Goal: Information Seeking & Learning: Learn about a topic

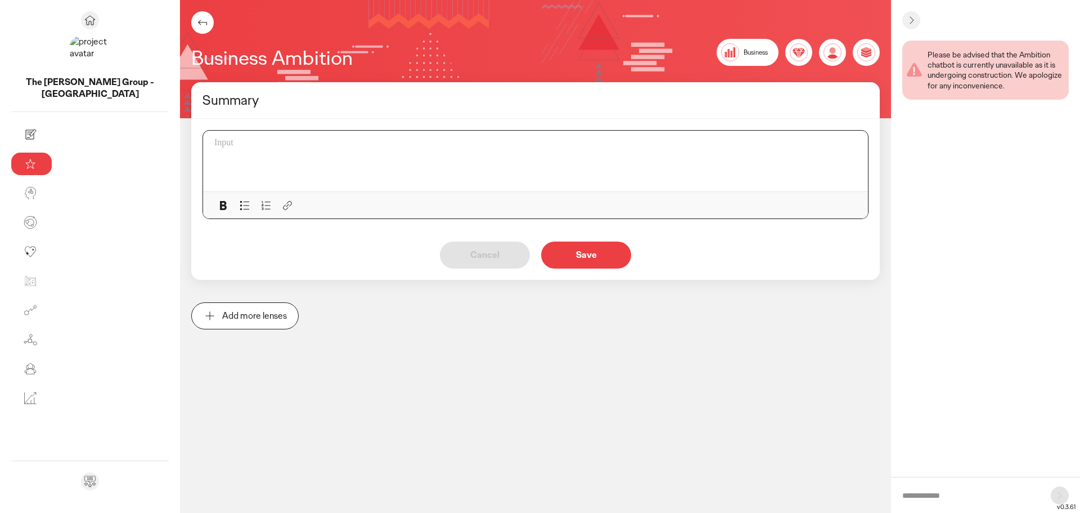
click at [214, 154] on div at bounding box center [538, 160] width 649 height 47
click at [553, 256] on p "Save" at bounding box center [586, 254] width 66 height 9
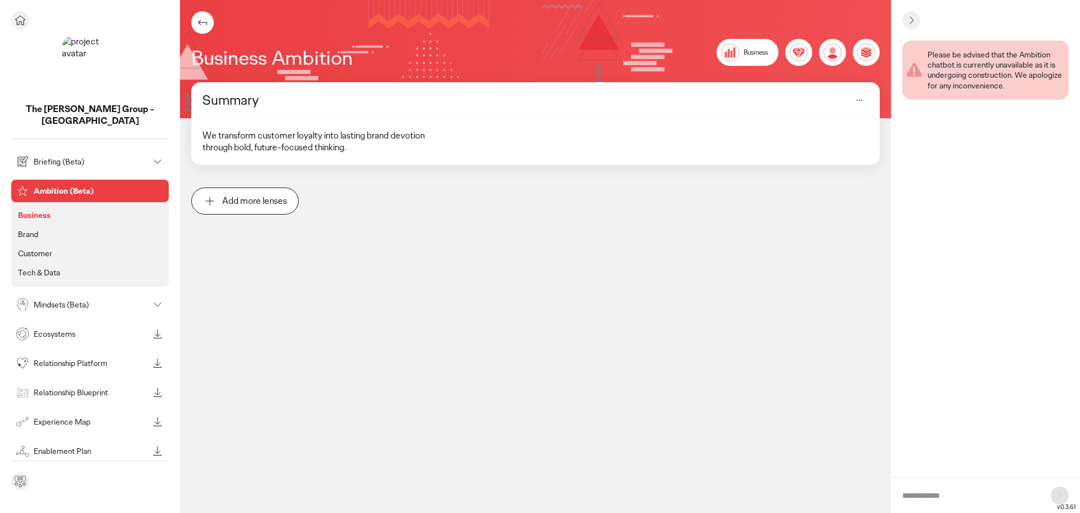
click at [35, 229] on p "Brand" at bounding box center [28, 234] width 20 height 10
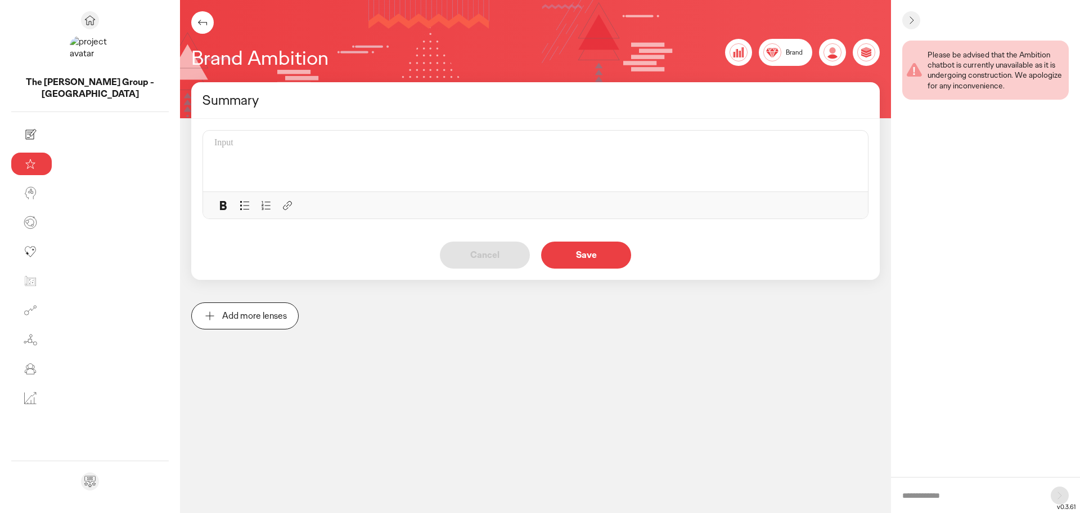
click at [241, 159] on div at bounding box center [538, 160] width 649 height 47
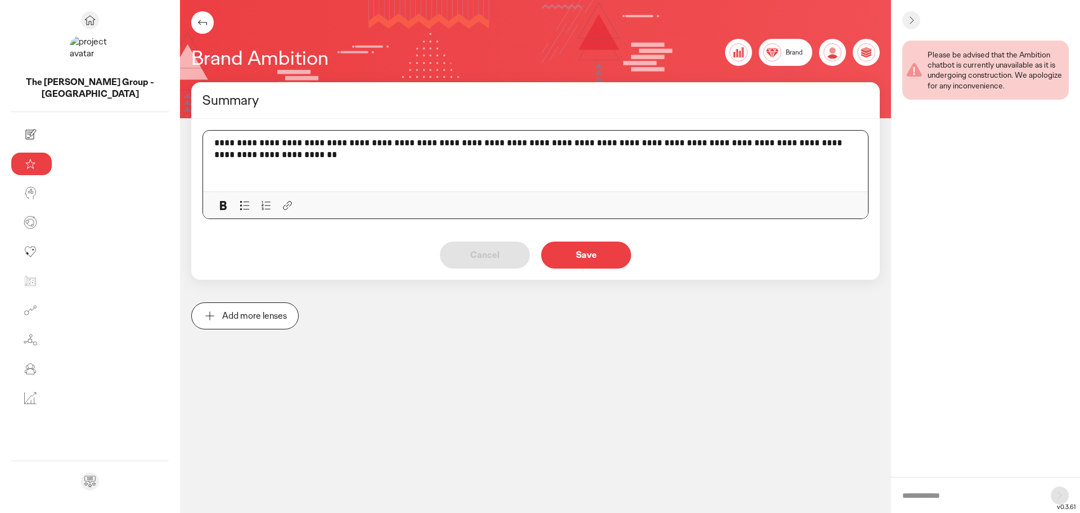
click at [541, 249] on button "Save" at bounding box center [586, 254] width 90 height 27
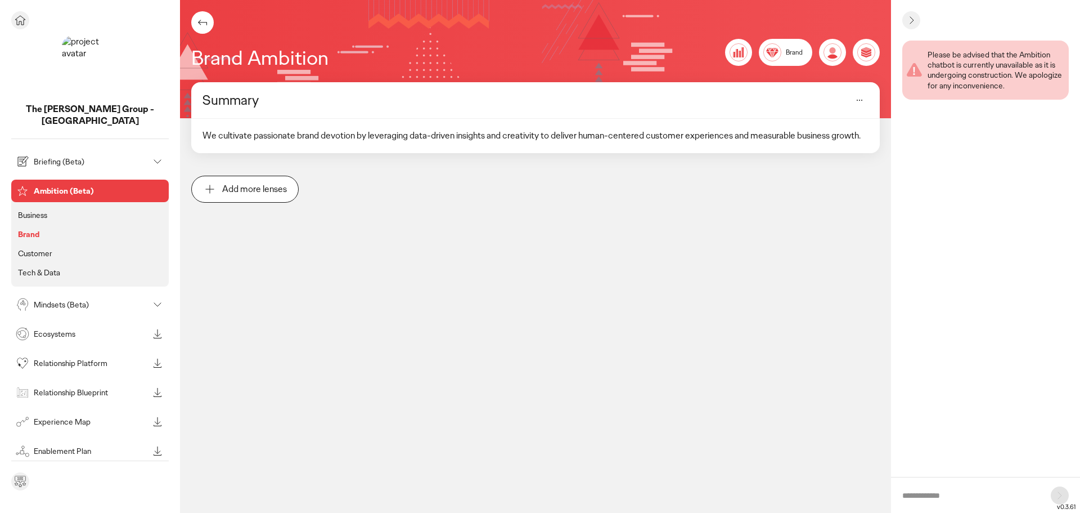
click at [52, 246] on li "Customer" at bounding box center [90, 253] width 149 height 15
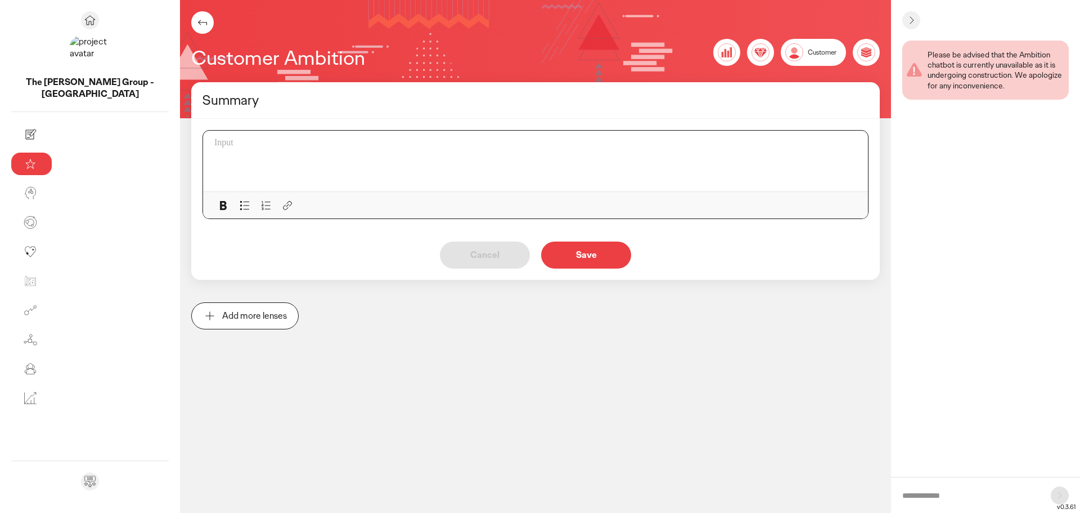
click at [295, 165] on div at bounding box center [538, 160] width 649 height 47
click at [225, 160] on div at bounding box center [538, 160] width 649 height 47
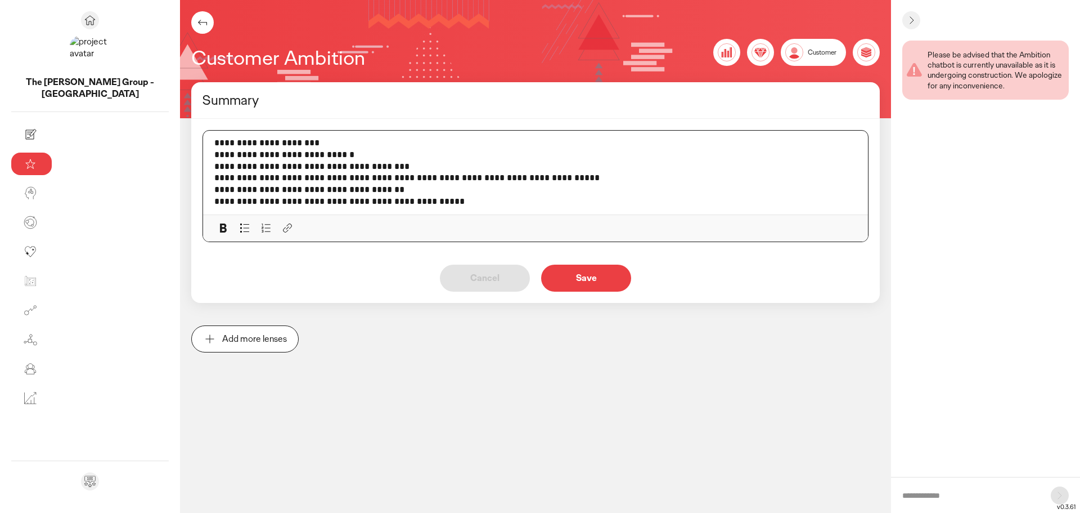
click at [553, 273] on p "Save" at bounding box center [586, 277] width 66 height 9
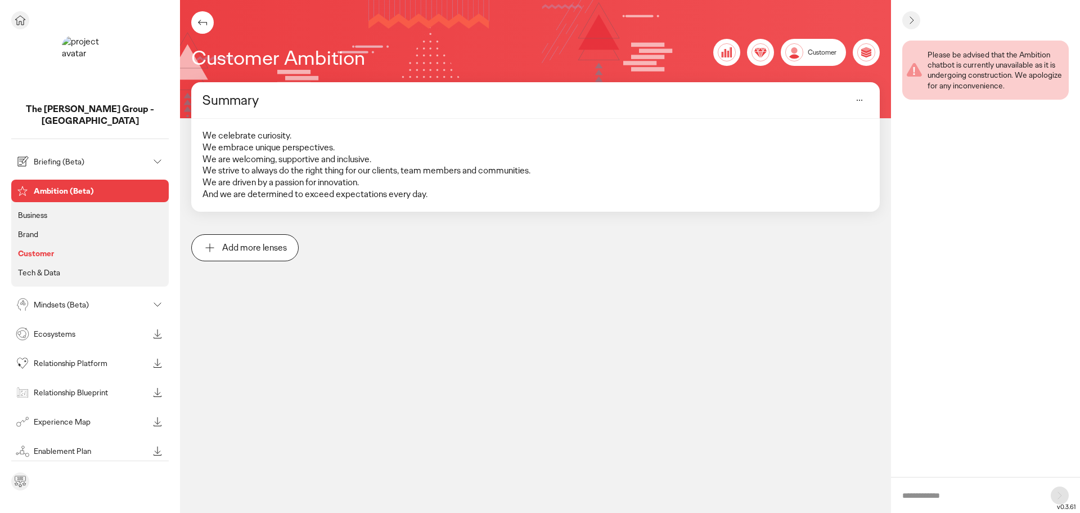
click at [34, 267] on p "Tech & Data" at bounding box center [39, 272] width 42 height 10
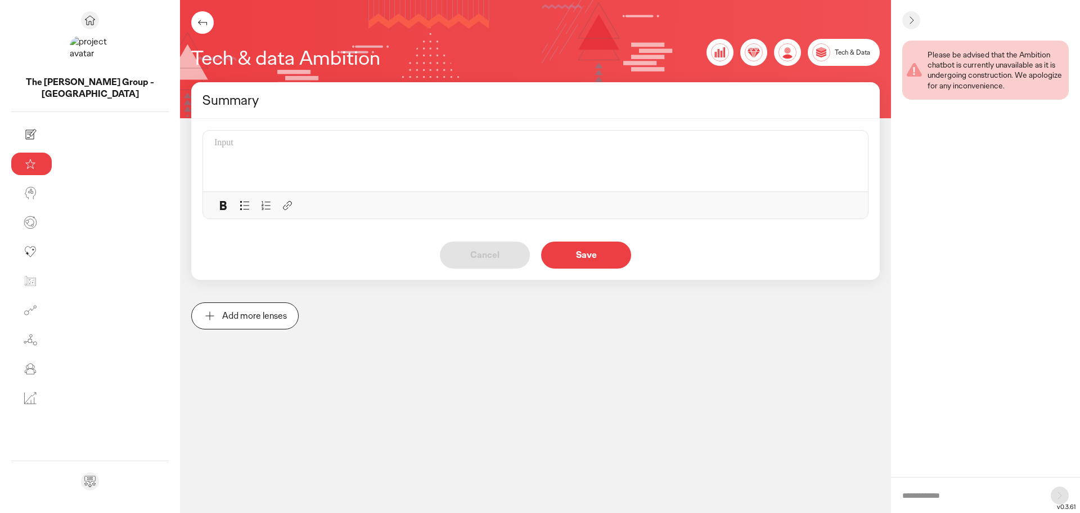
click at [315, 144] on p at bounding box center [535, 143] width 643 height 12
click at [553, 255] on p "Save" at bounding box center [586, 254] width 66 height 9
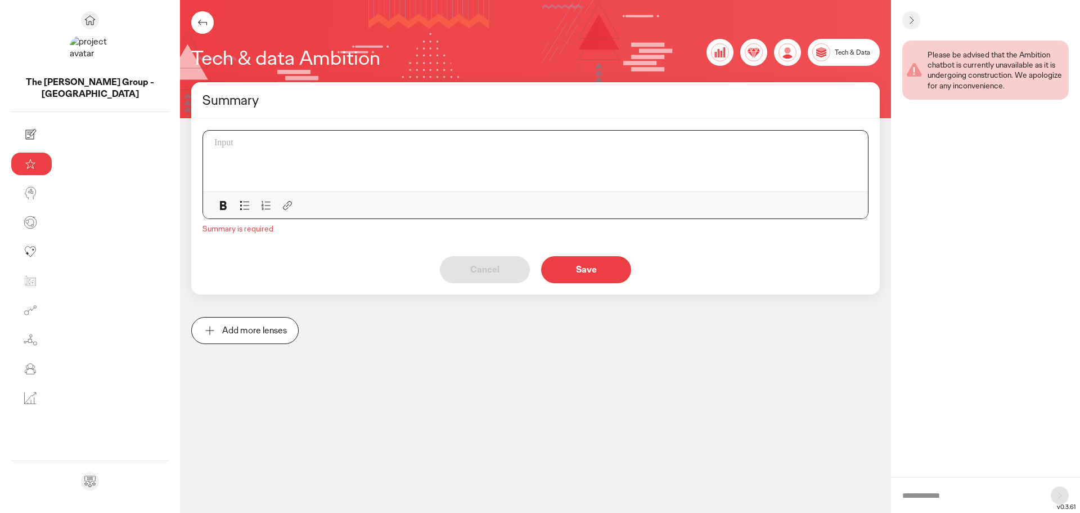
click at [214, 147] on p at bounding box center [535, 143] width 643 height 12
click at [967, 68] on div "Please be advised that the Ambition chatbot is currently unavailable as it is u…" at bounding box center [996, 70] width 137 height 41
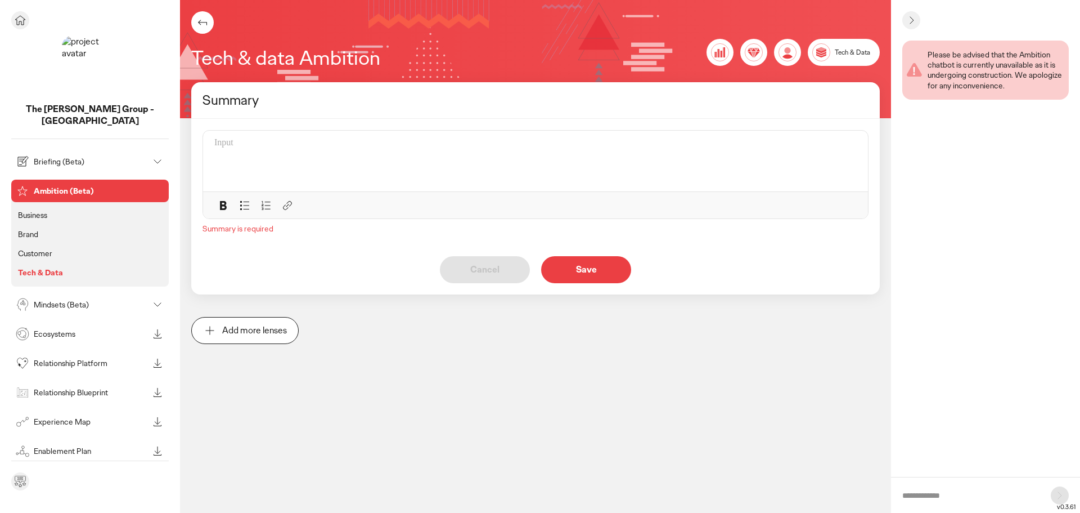
click at [41, 300] on p "Mindsets (Beta)" at bounding box center [91, 304] width 115 height 8
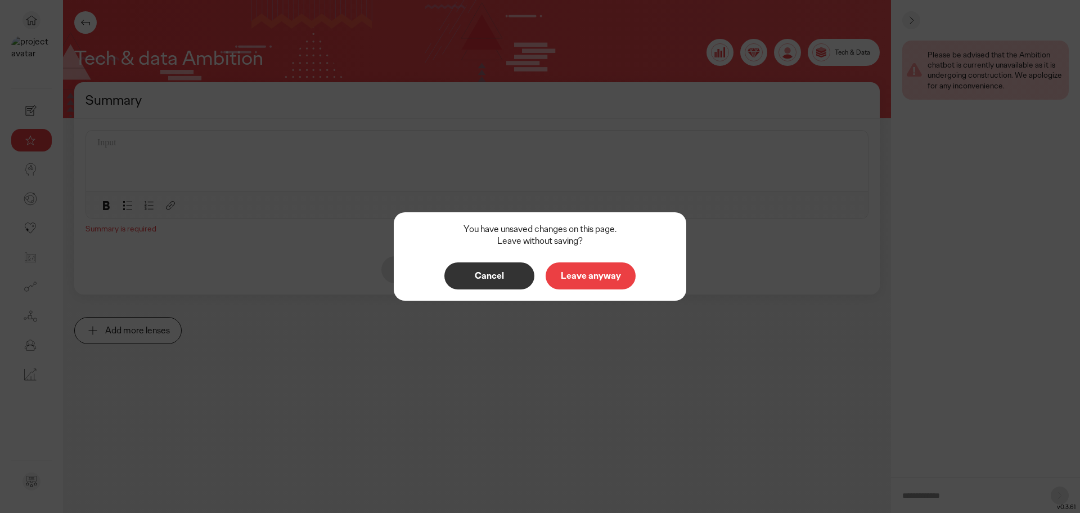
drag, startPoint x: 616, startPoint y: 273, endPoint x: 501, endPoint y: 282, distance: 114.6
click at [504, 284] on div "Cancel Leave anyway" at bounding box center [540, 275] width 270 height 27
click at [501, 280] on p "Cancel" at bounding box center [489, 275] width 66 height 9
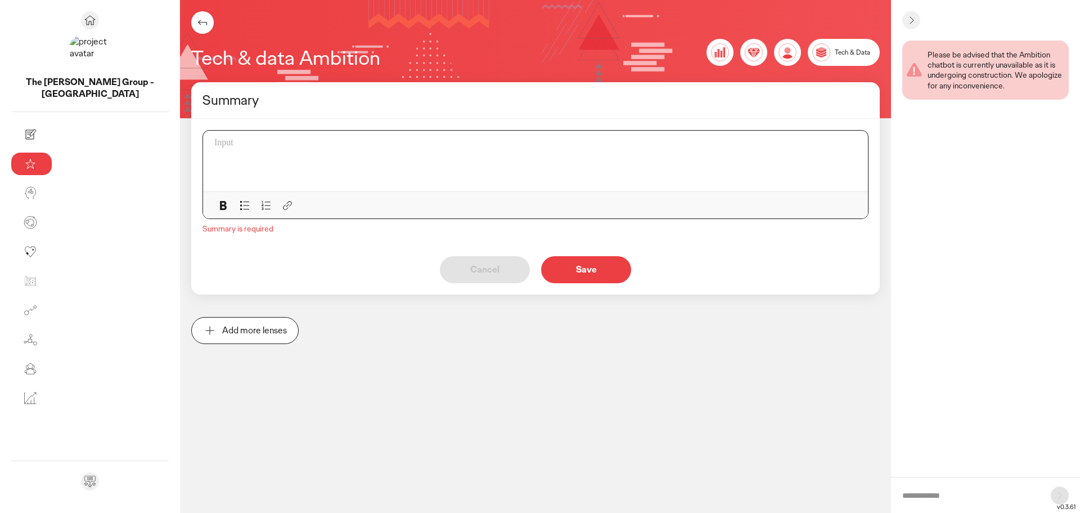
click at [270, 158] on div at bounding box center [538, 160] width 649 height 47
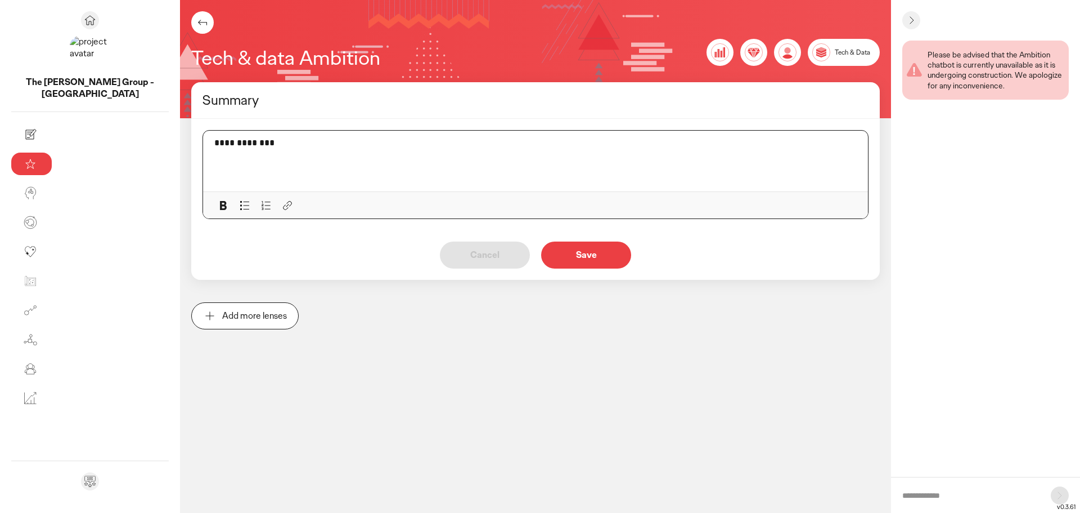
click at [541, 262] on button "Save" at bounding box center [586, 254] width 90 height 27
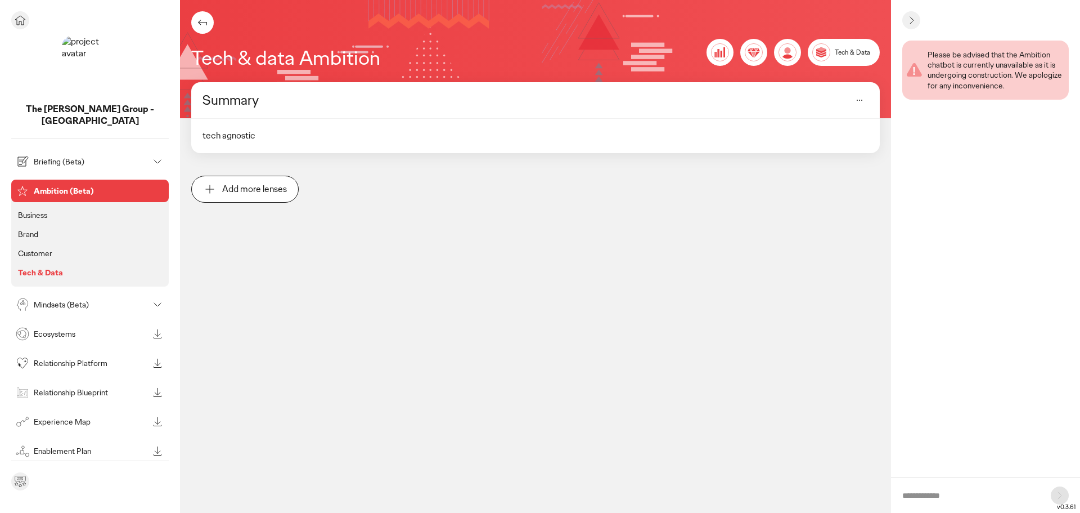
click at [62, 158] on p "Briefing (Beta)" at bounding box center [91, 162] width 115 height 8
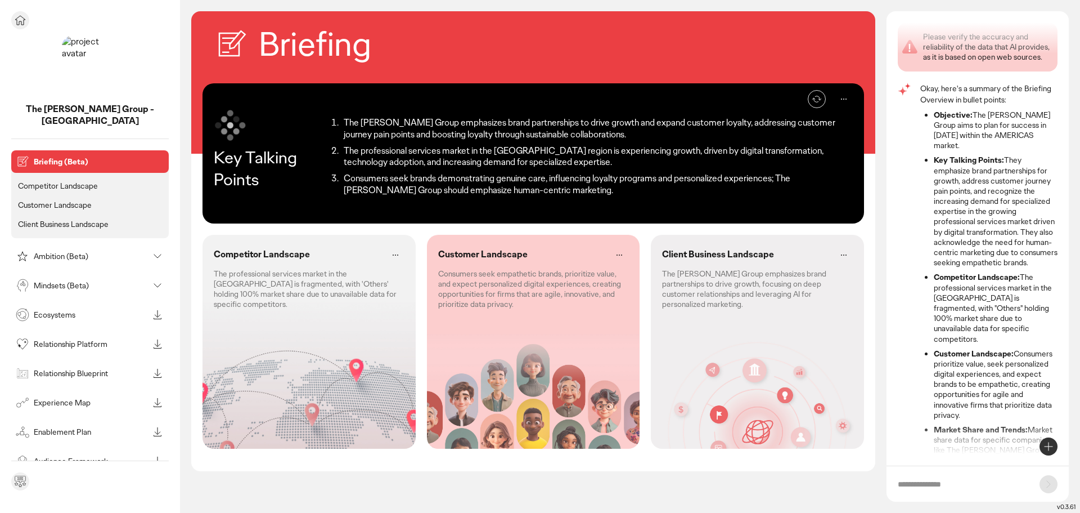
scroll to position [39, 0]
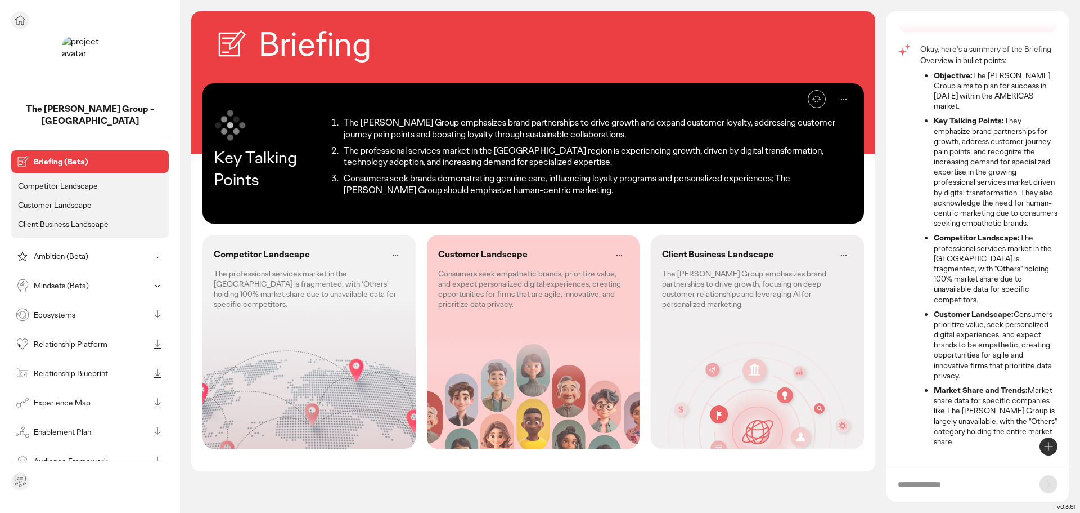
click at [62, 200] on p "Customer Landscape" at bounding box center [55, 205] width 74 height 10
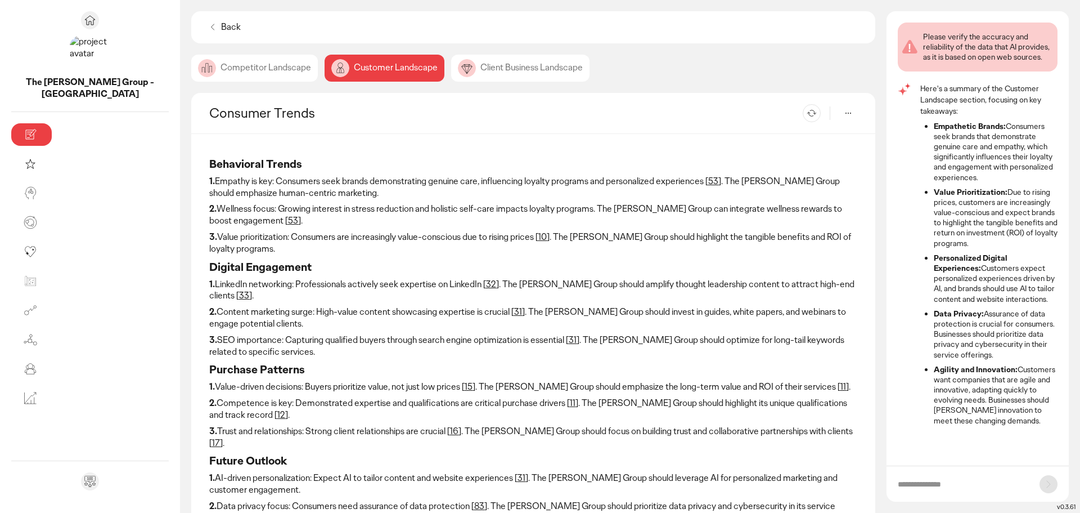
click at [451, 71] on div "Client Business Landscape" at bounding box center [520, 68] width 138 height 27
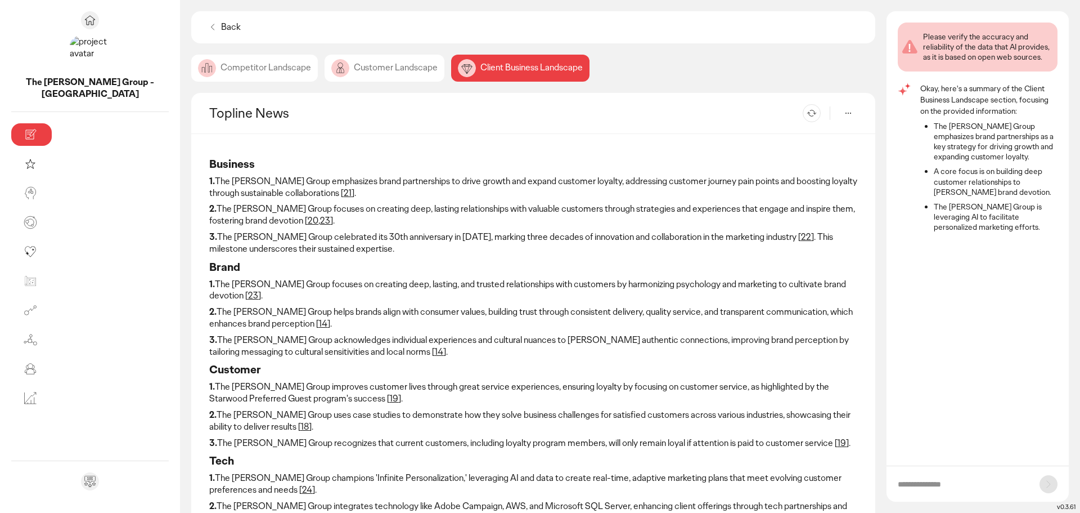
click at [191, 72] on div "Competitor Landscape" at bounding box center [254, 68] width 127 height 27
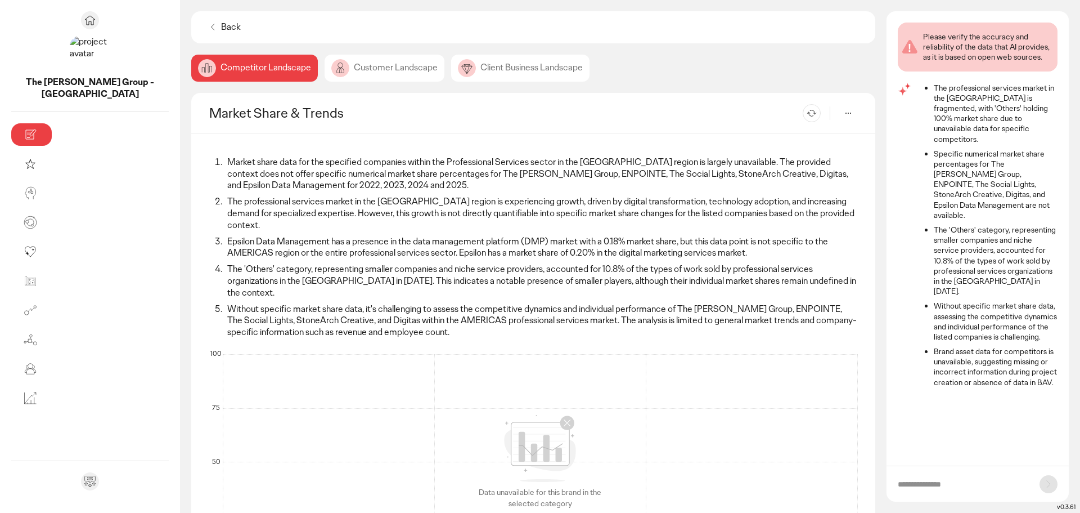
click at [849, 113] on icon at bounding box center [848, 113] width 5 height 1
click at [818, 164] on p "Competitor Setting" at bounding box center [813, 161] width 68 height 10
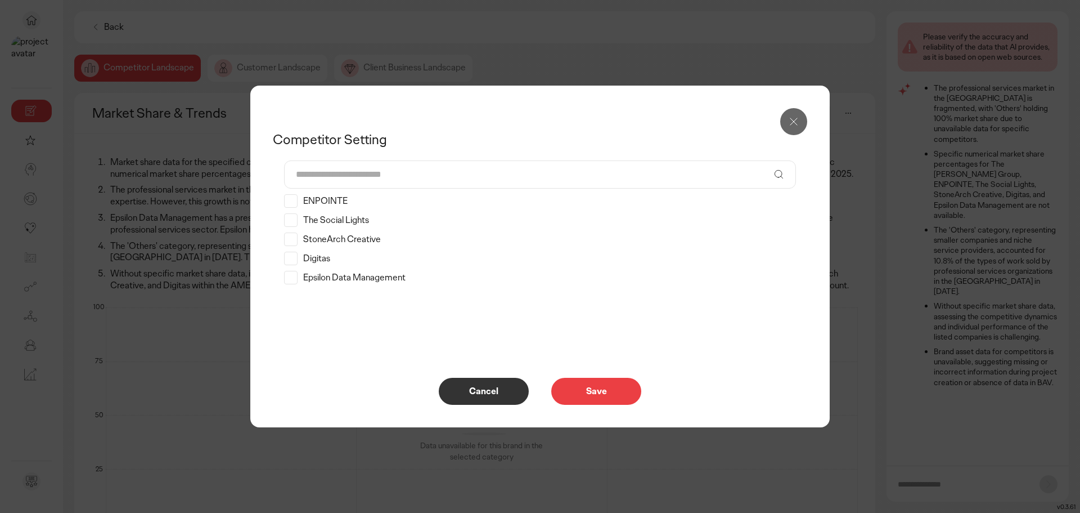
click at [285, 238] on icon at bounding box center [291, 239] width 12 height 14
click at [289, 225] on icon at bounding box center [291, 220] width 12 height 14
click at [289, 205] on icon at bounding box center [291, 201] width 12 height 14
click at [608, 384] on button "Save" at bounding box center [596, 391] width 90 height 27
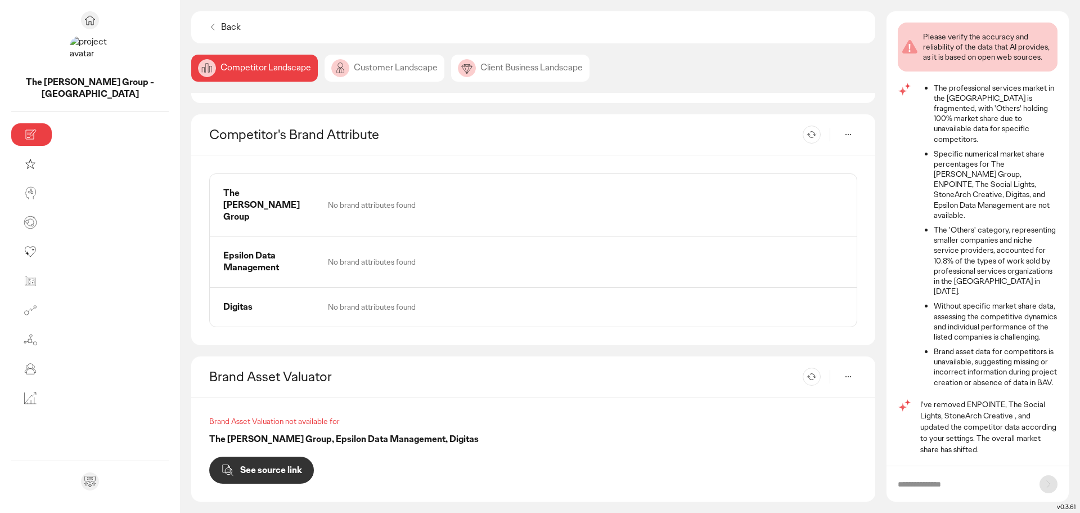
scroll to position [257, 0]
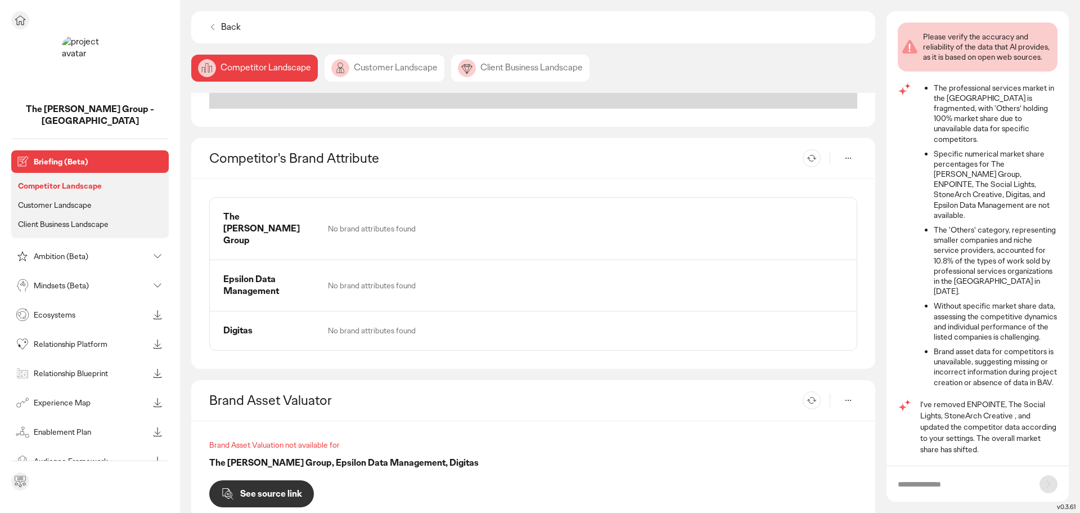
click at [88, 311] on p "Ecosystems" at bounding box center [91, 315] width 115 height 8
